Goal: Check status

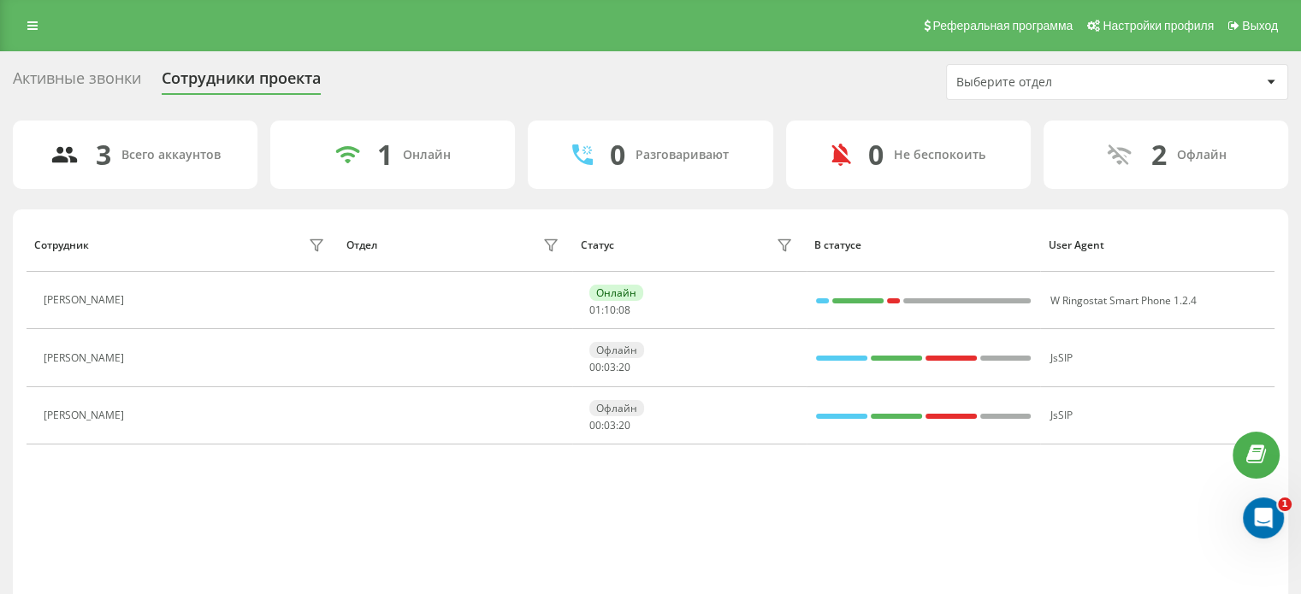
click at [78, 81] on div "Активные звонки" at bounding box center [77, 82] width 128 height 27
